Goal: Task Accomplishment & Management: Use online tool/utility

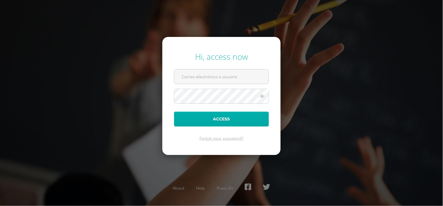
type input "karinadel@cig.edu.gt"
click at [222, 119] on button "Access" at bounding box center [221, 118] width 95 height 15
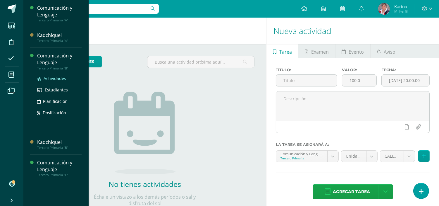
click at [50, 76] on span "Actividades" at bounding box center [55, 78] width 23 height 6
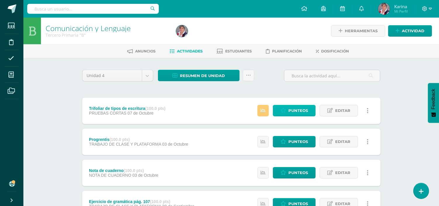
click at [303, 110] on span "Punteos" at bounding box center [298, 110] width 20 height 11
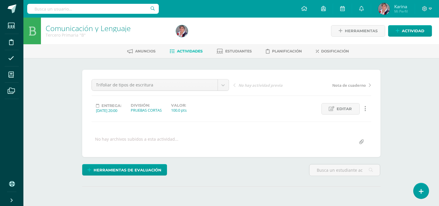
click at [303, 110] on div "Editar Historial de actividad Eliminar Historial de actividad" at bounding box center [337, 108] width 71 height 11
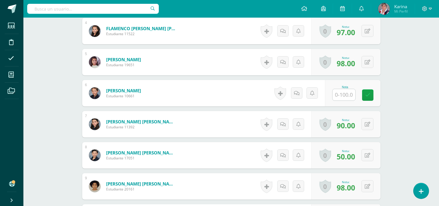
scroll to position [269, 0]
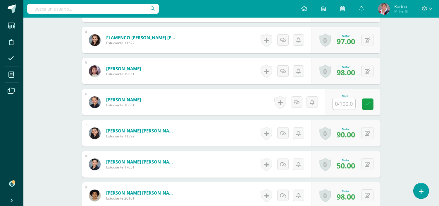
click at [353, 105] on input "text" at bounding box center [343, 103] width 23 height 11
type input "80"
click at [372, 103] on icon at bounding box center [371, 103] width 5 height 5
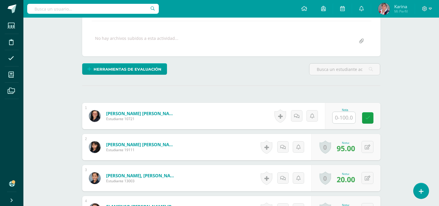
scroll to position [94, 0]
